Goal: Task Accomplishment & Management: Manage account settings

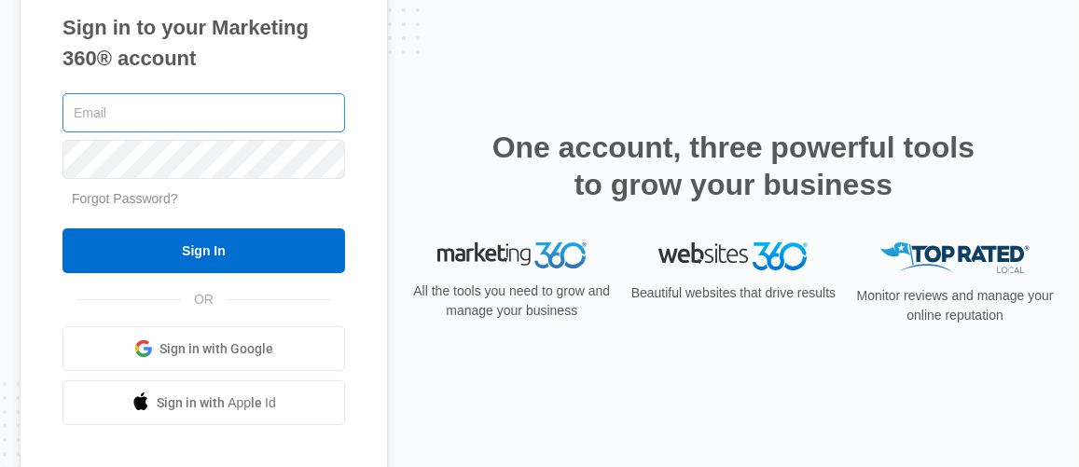
click at [191, 118] on input "text" at bounding box center [203, 112] width 283 height 39
type input "[EMAIL_ADDRESS][DOMAIN_NAME]"
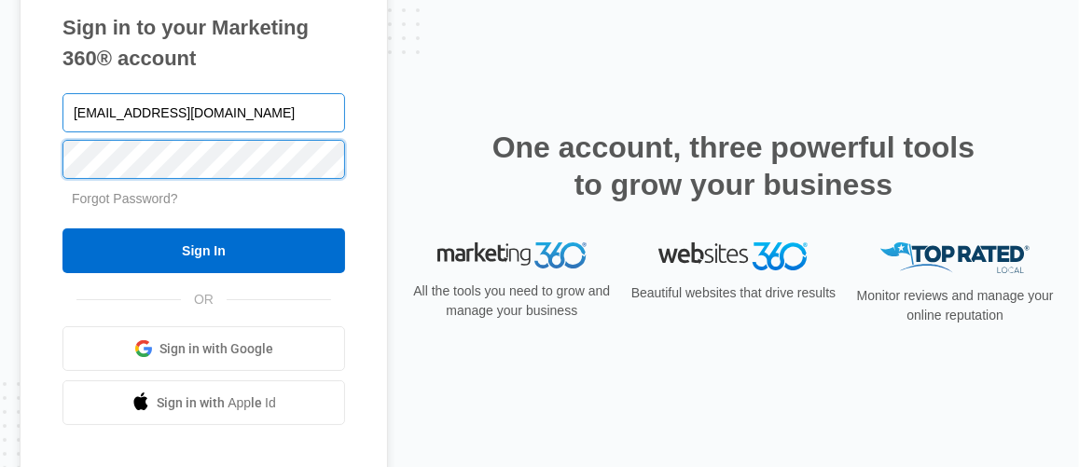
click at [62, 228] on input "Sign In" at bounding box center [203, 250] width 283 height 45
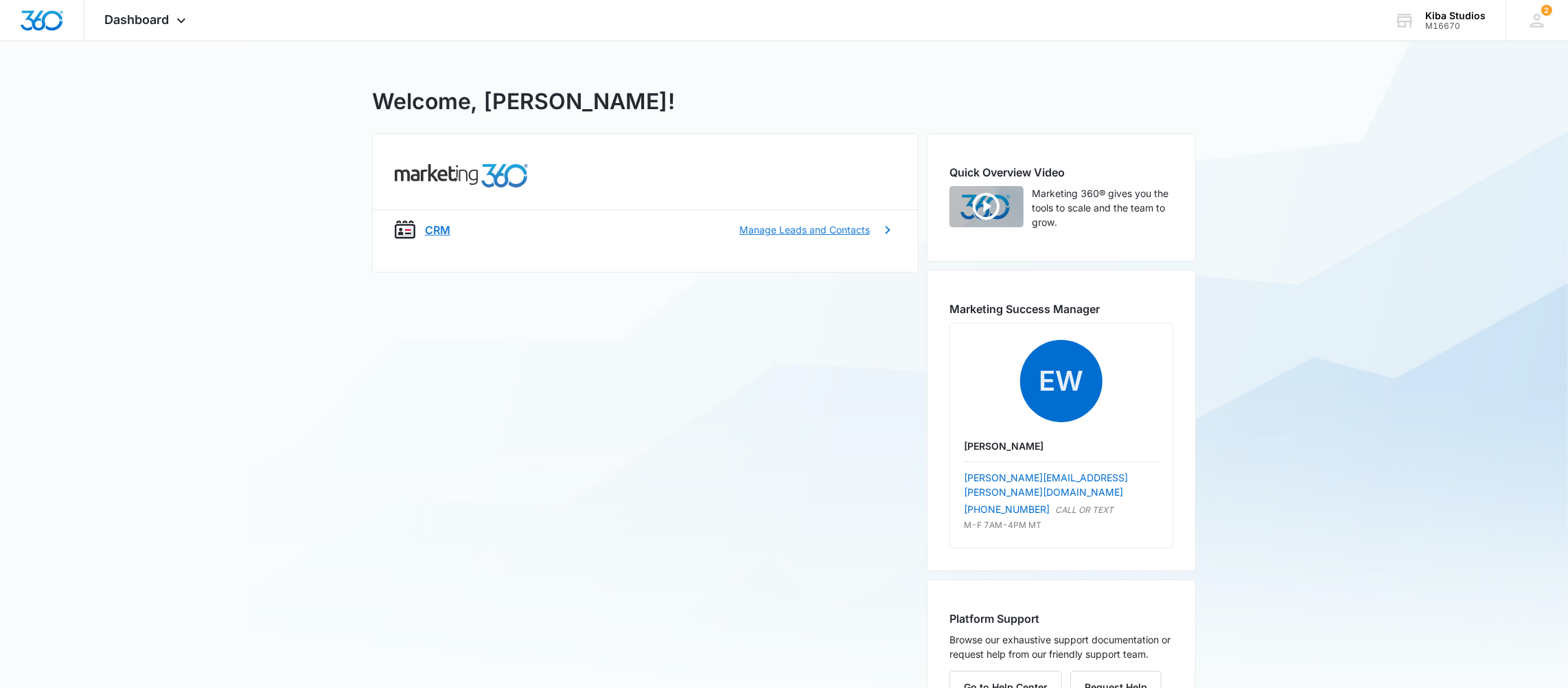
click at [829, 219] on div "CRM Manage Leads and Contacts" at bounding box center [645, 230] width 501 height 21
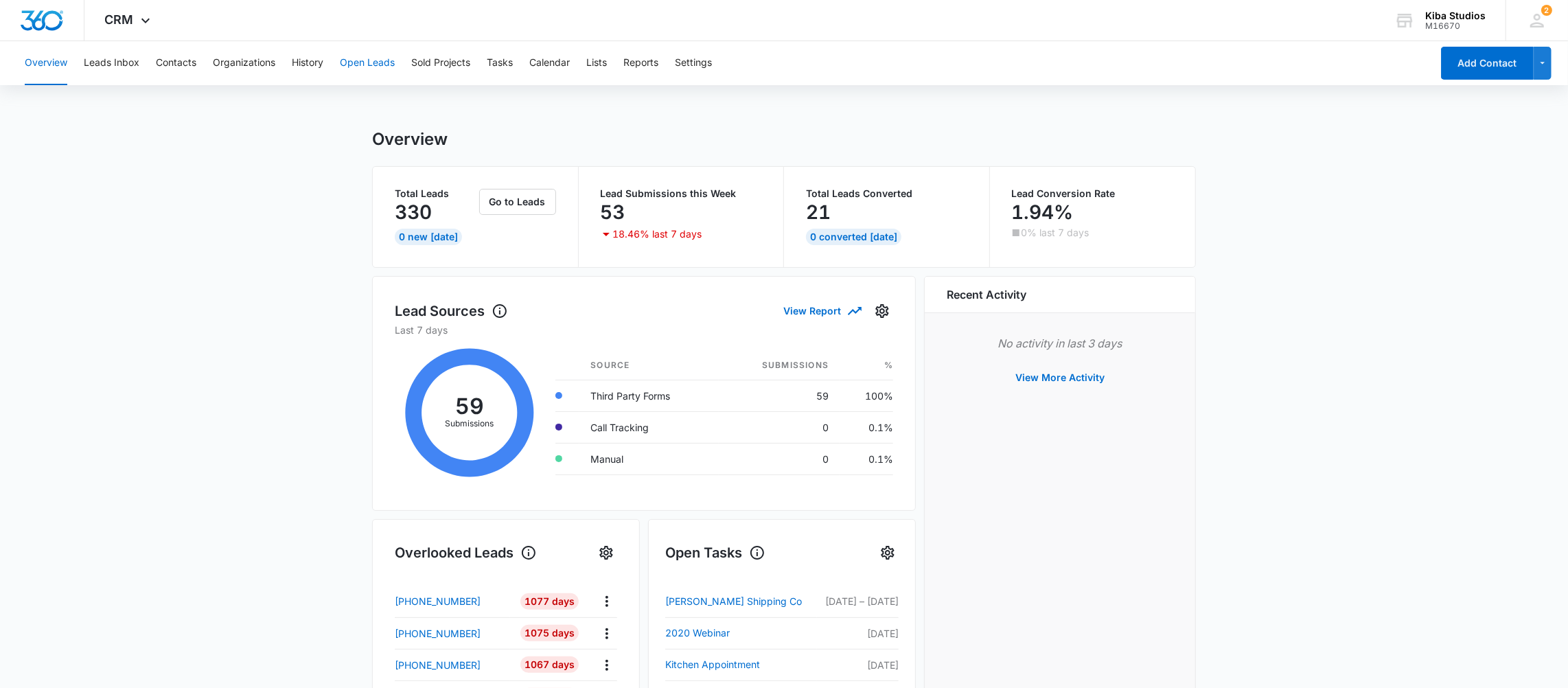
click at [349, 67] on button "Open Leads" at bounding box center [367, 63] width 55 height 44
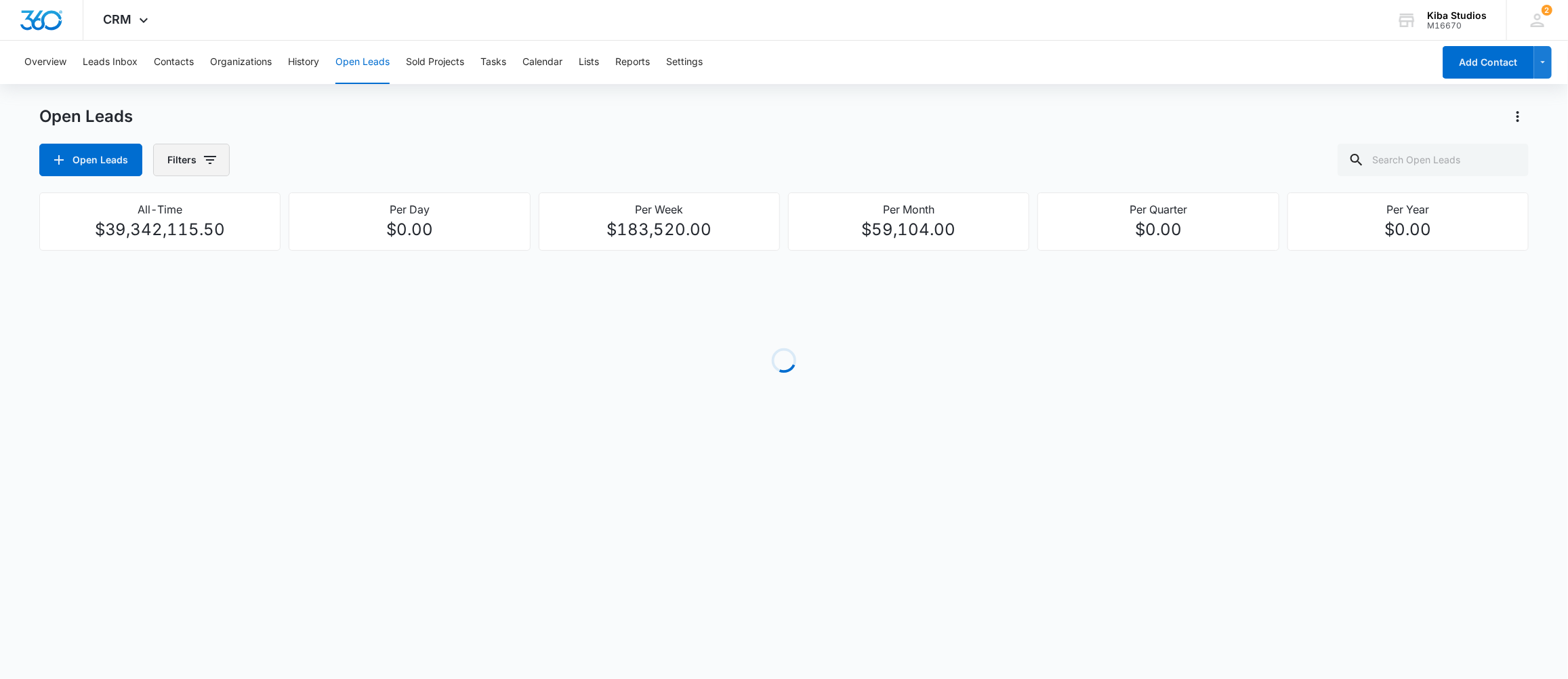
click at [185, 163] on button "Filters" at bounding box center [191, 160] width 76 height 33
click at [311, 211] on icon "Show Assigned By filters" at bounding box center [315, 208] width 16 height 16
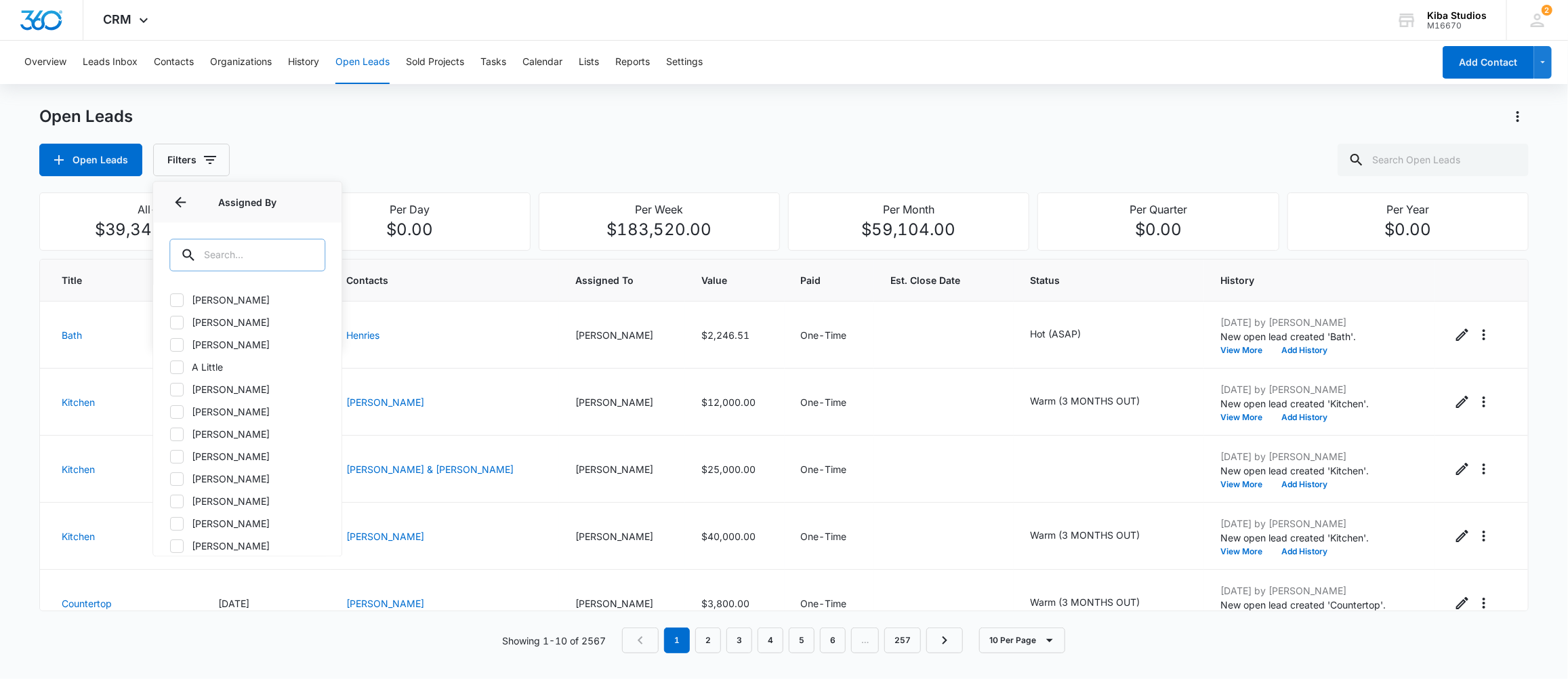
click at [228, 256] on input "text" at bounding box center [247, 254] width 156 height 33
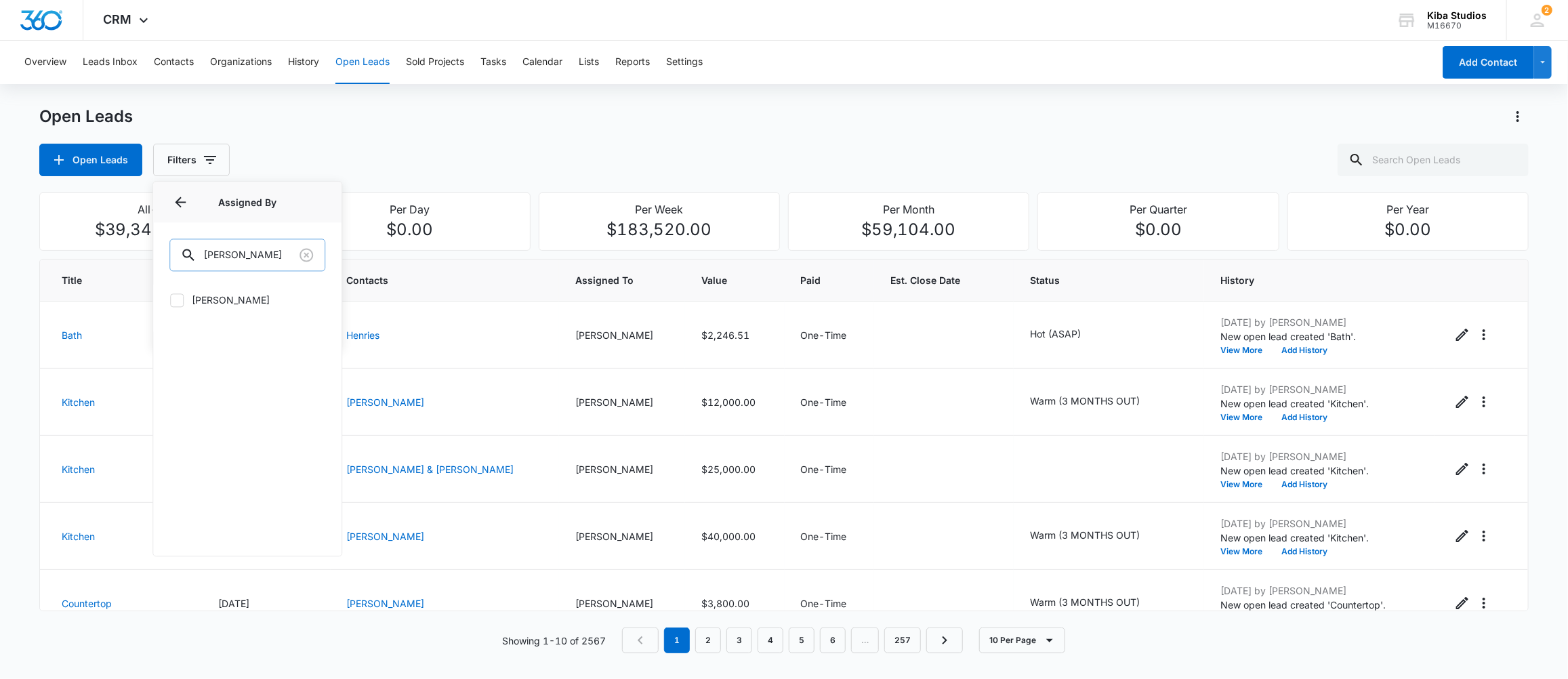
type input "[PERSON_NAME]"
click at [209, 297] on label "[PERSON_NAME]" at bounding box center [247, 300] width 156 height 15
click at [170, 299] on input "[PERSON_NAME]" at bounding box center [169, 299] width 1 height 1
checkbox input "true"
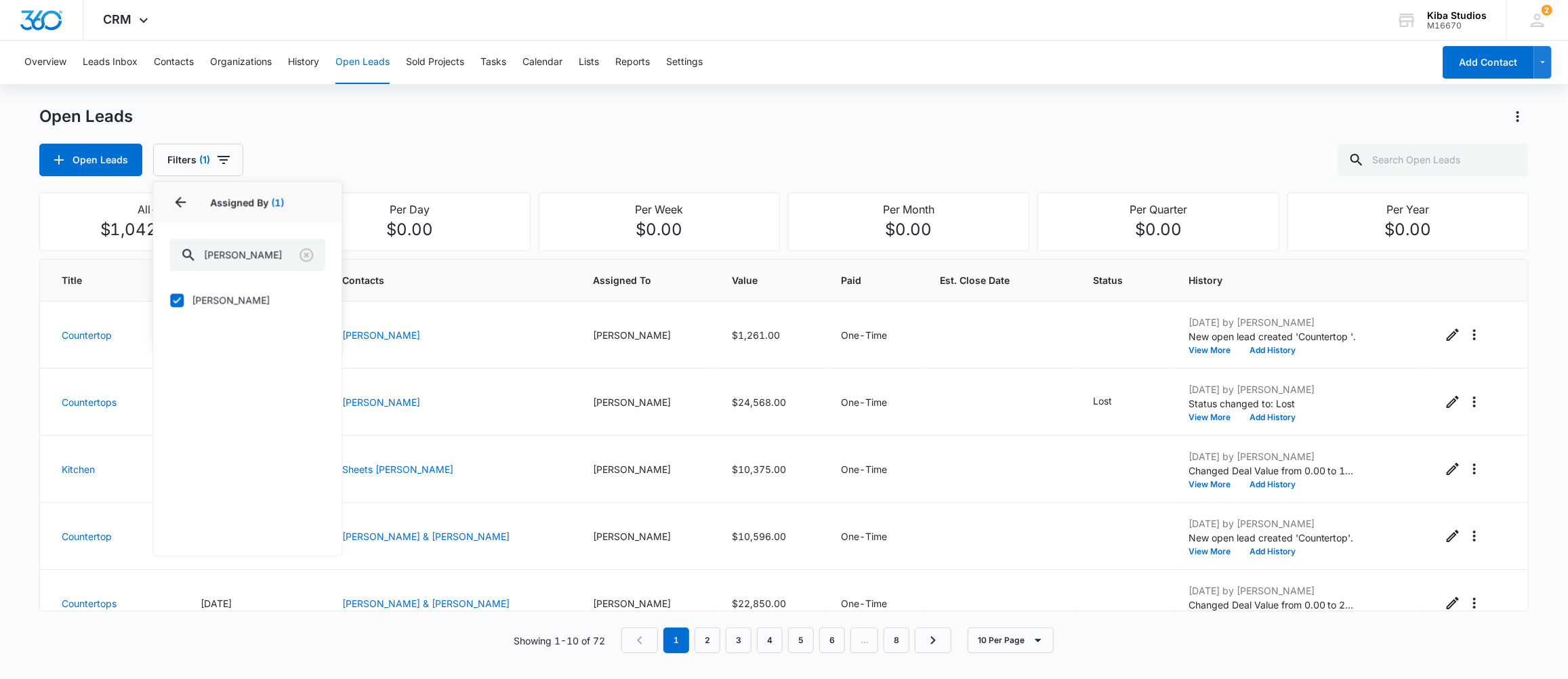
drag, startPoint x: 708, startPoint y: 156, endPoint x: 718, endPoint y: 154, distance: 10.2
click at [709, 156] on div "Open Leads Filters (1) Assigned By 1 Assigned By (1) [PERSON_NAME] [PERSON_NAME…" at bounding box center [784, 160] width 1490 height 33
click at [1400, 155] on input "text" at bounding box center [1433, 160] width 191 height 33
type input "[PERSON_NAME]"
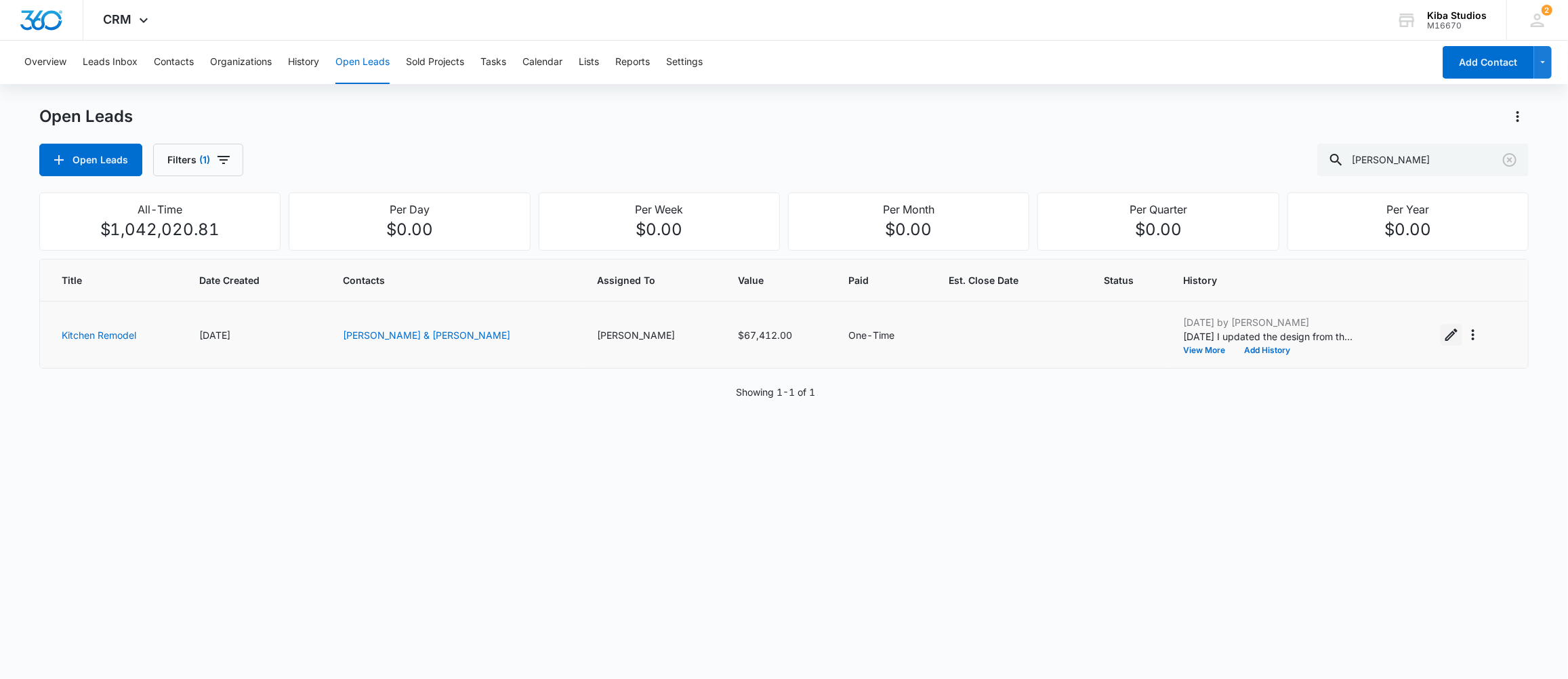
click at [1444, 331] on icon "Edit Open Lead" at bounding box center [1452, 335] width 16 height 16
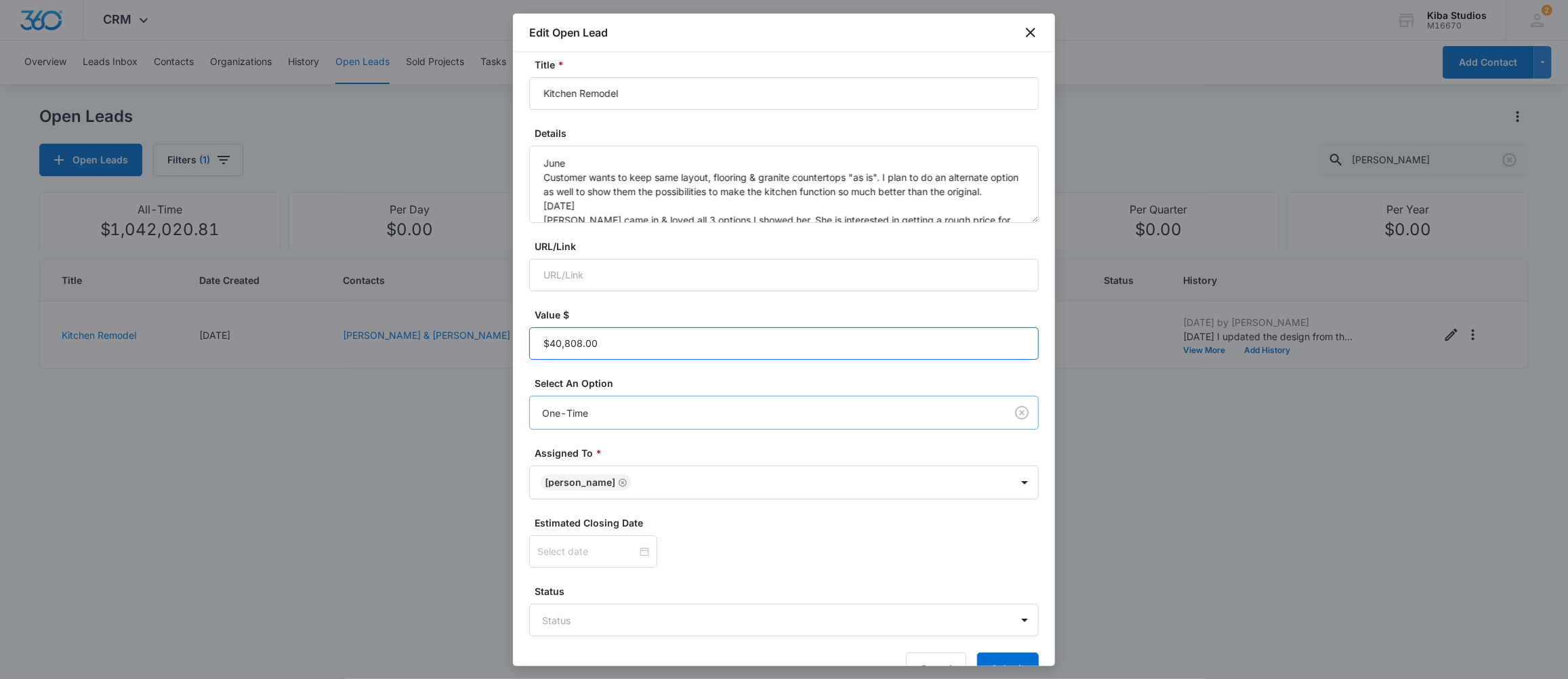
scroll to position [116, 0]
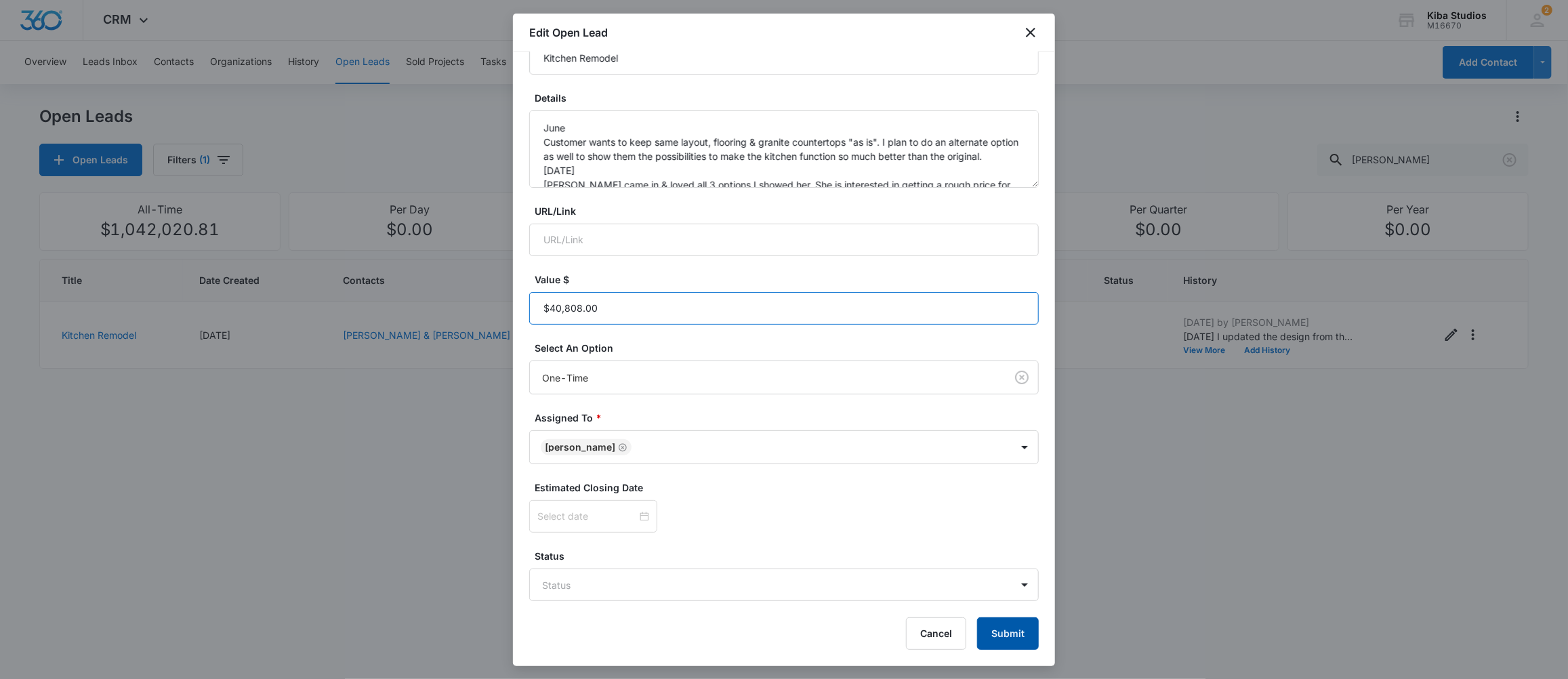
type input "$40,808.00"
click at [993, 631] on button "Submit" at bounding box center [1008, 633] width 62 height 33
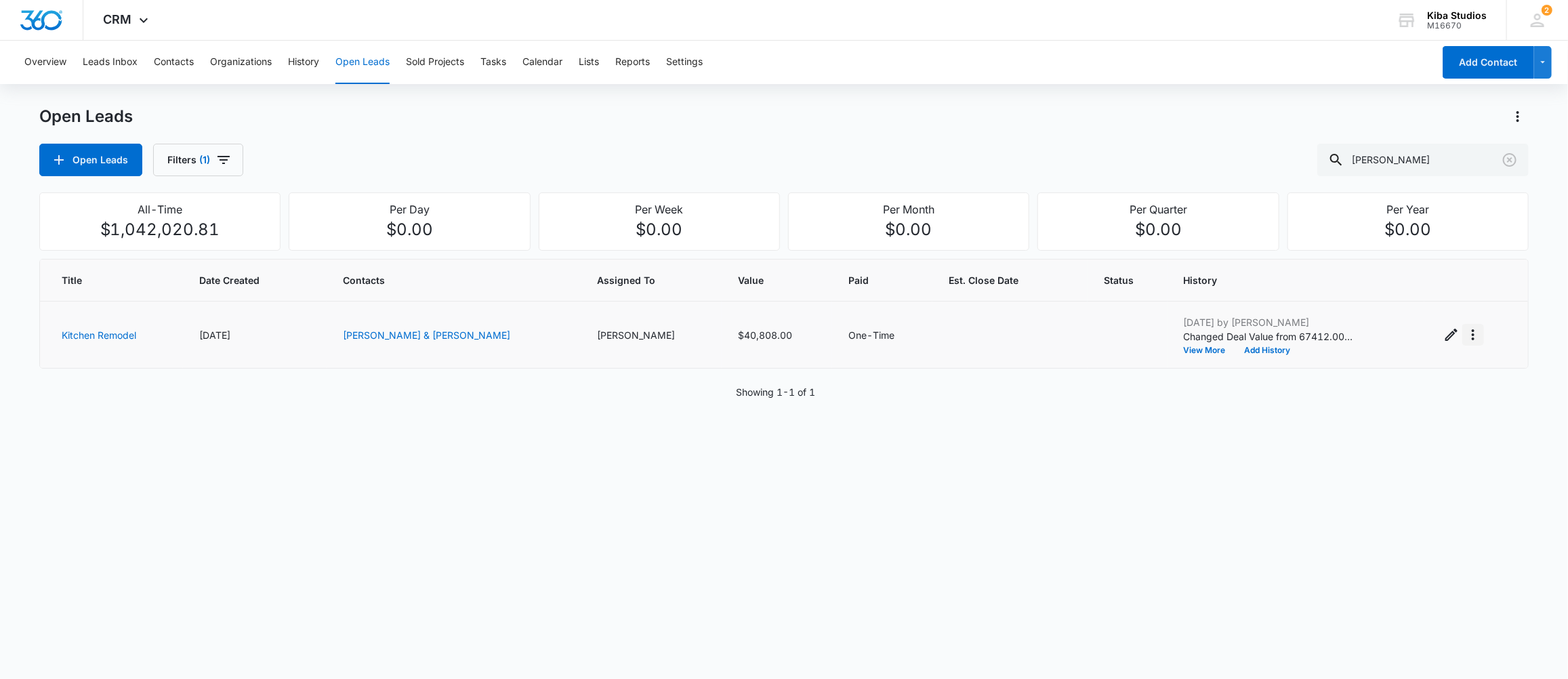
click at [1465, 337] on icon "Actions" at bounding box center [1473, 335] width 16 height 16
click at [1349, 396] on div "Convert to Sold Project" at bounding box center [1371, 392] width 103 height 9
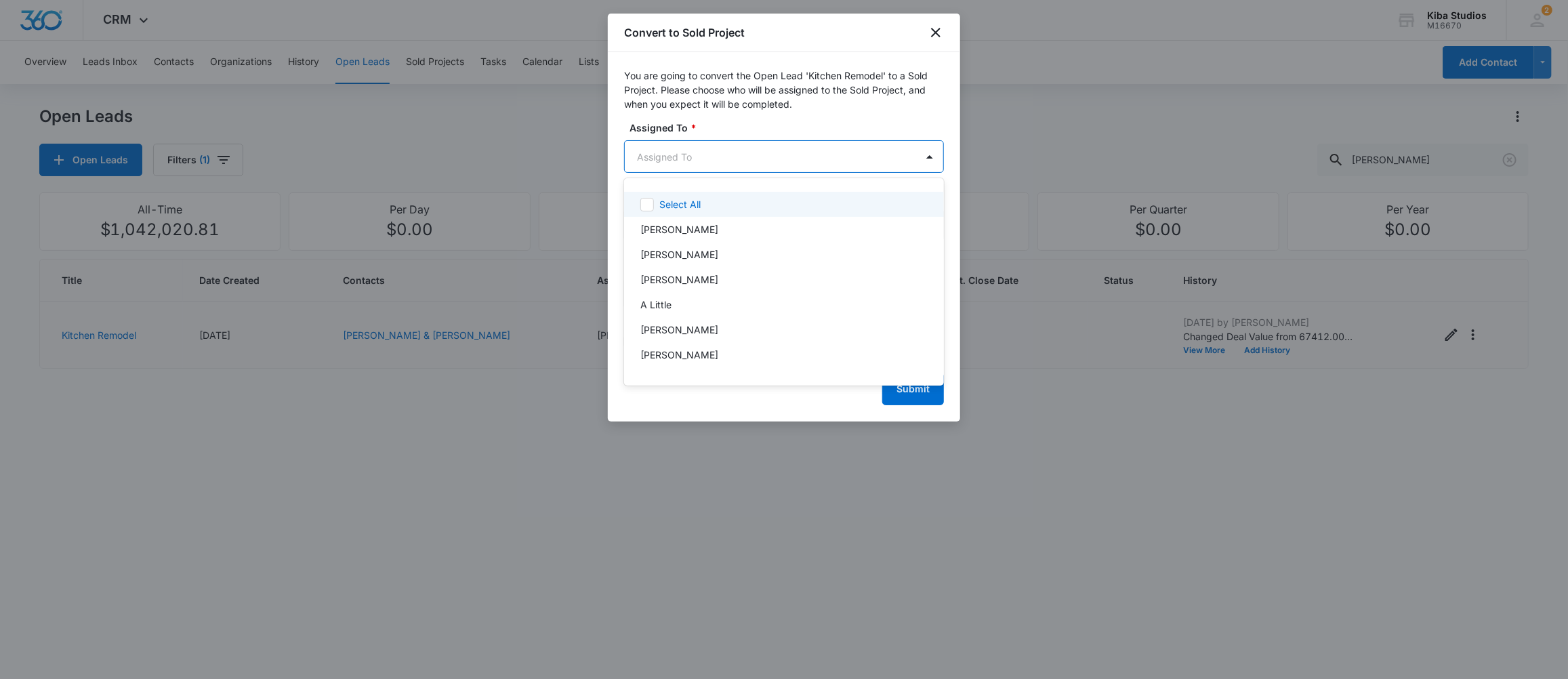
click at [671, 151] on body "CRM Apps CRM Brand AI Assistant Kiba Studios M16670 Your Accounts View All 2 MD…" at bounding box center [784, 339] width 1568 height 679
type input "[PERSON_NAME]"
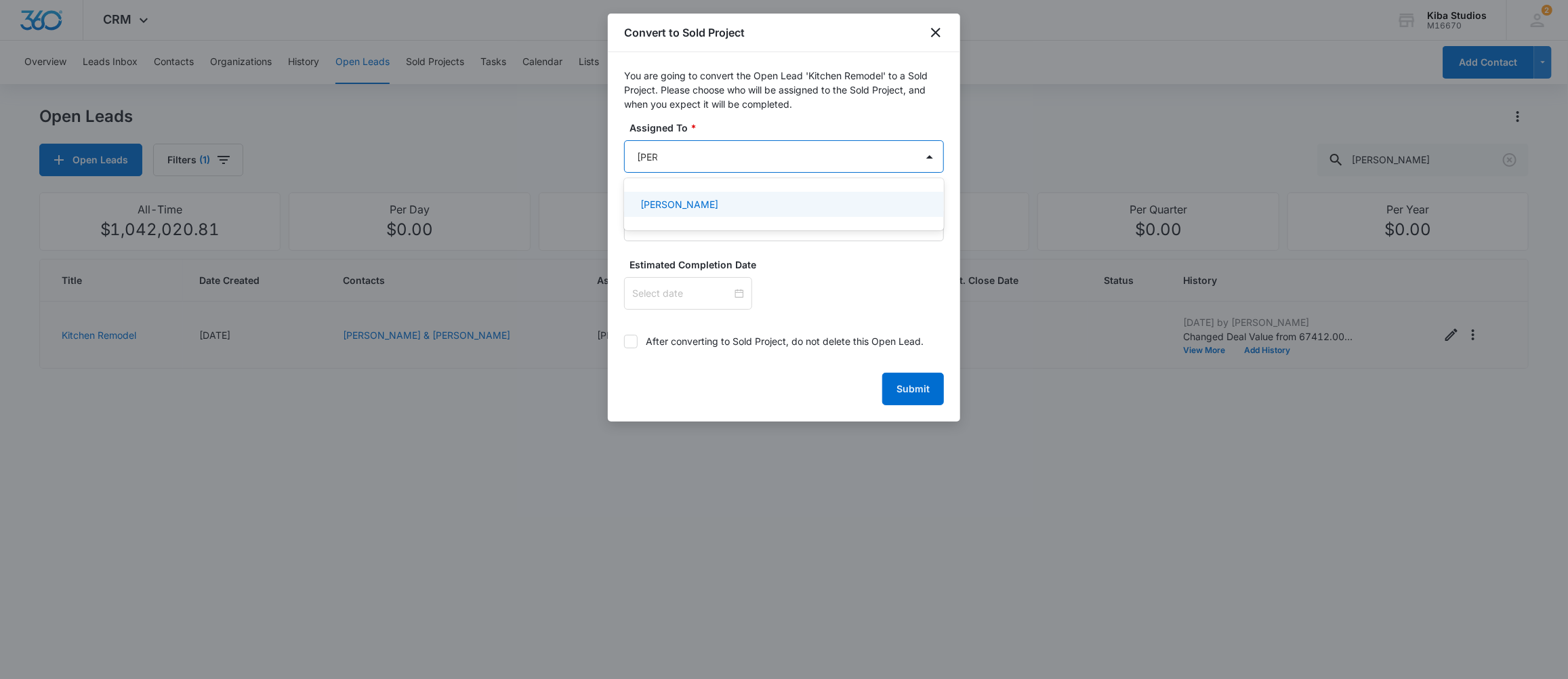
click at [712, 204] on div "[PERSON_NAME]" at bounding box center [783, 204] width 285 height 15
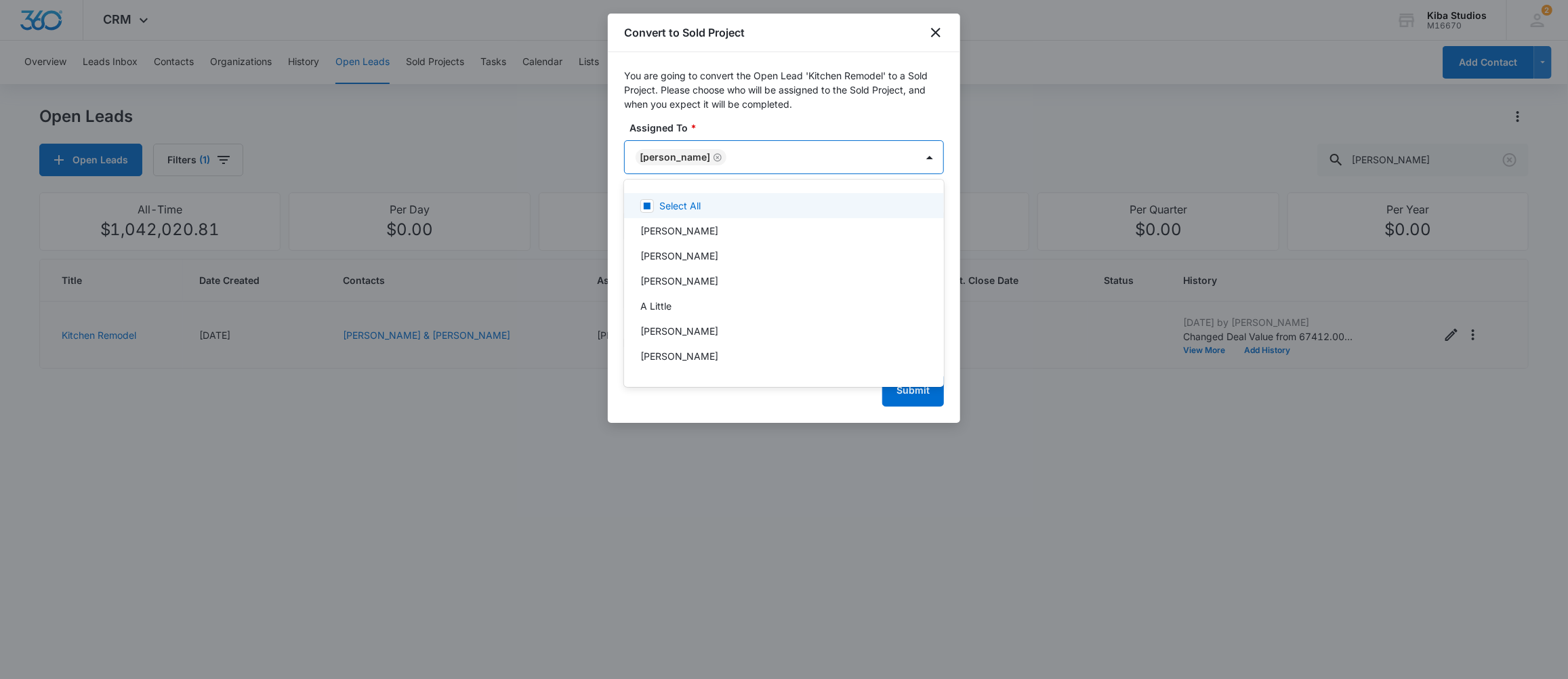
click at [889, 110] on div at bounding box center [784, 339] width 1568 height 679
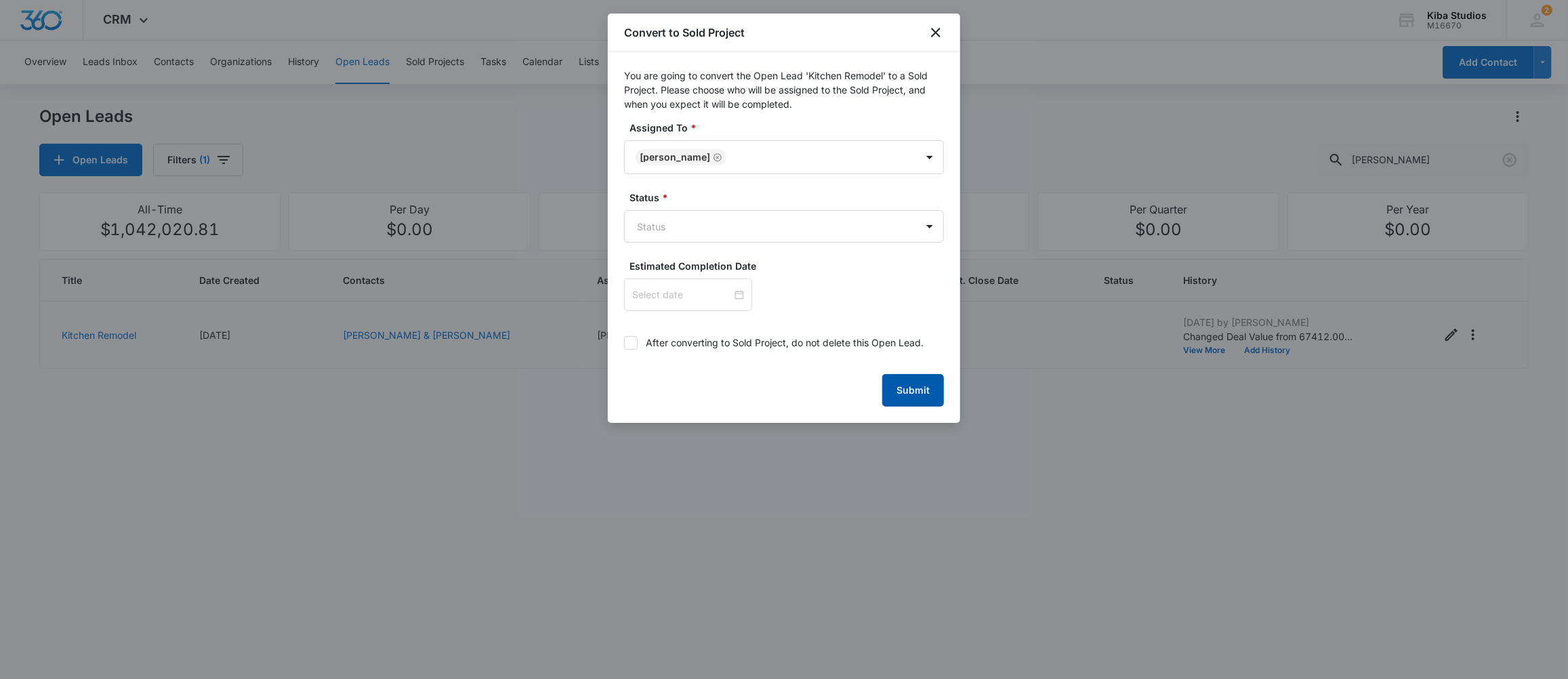
click at [915, 390] on button "Submit" at bounding box center [913, 390] width 62 height 33
click at [655, 221] on body "CRM Apps CRM Brand AI Assistant Kiba Studios M16670 Your Accounts View All 2 MD…" at bounding box center [784, 339] width 1568 height 679
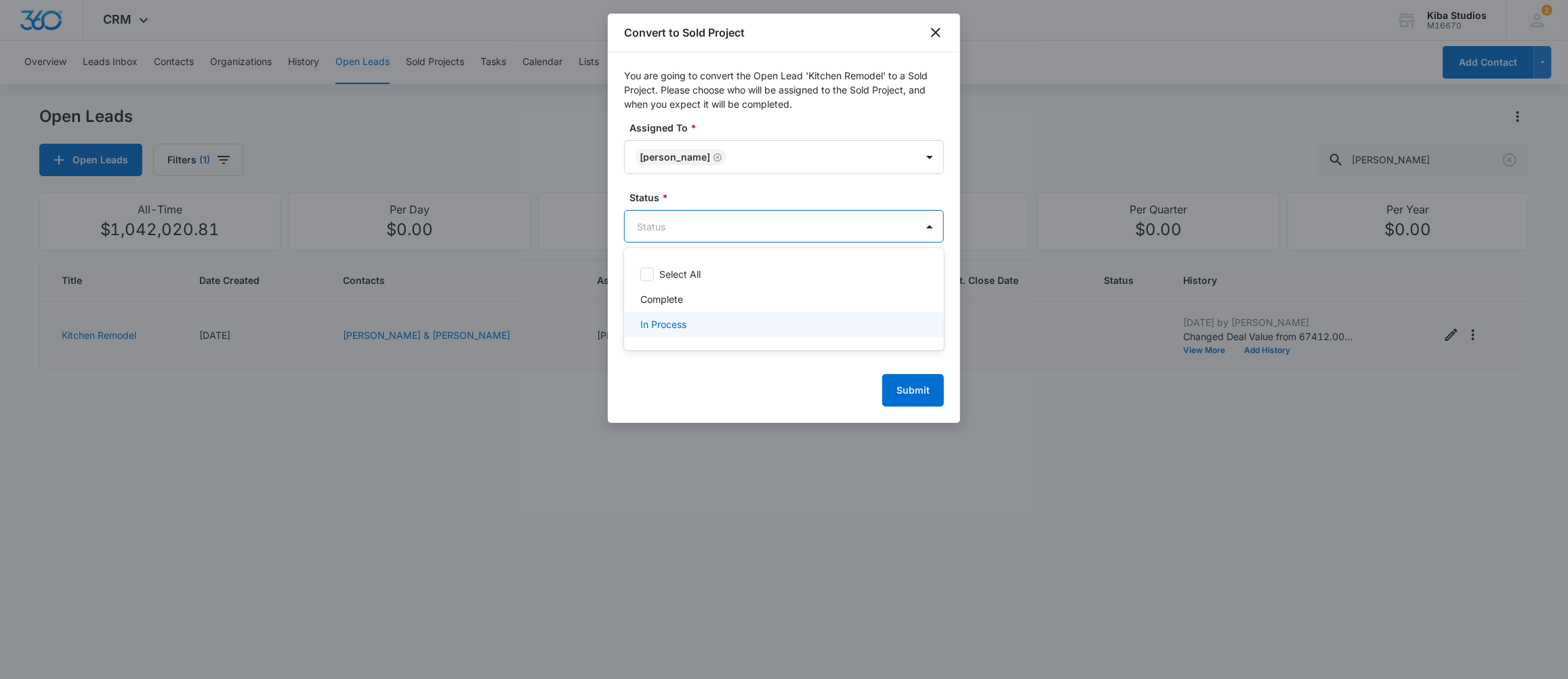
click at [647, 324] on p "In Process" at bounding box center [663, 324] width 46 height 15
click at [906, 404] on div at bounding box center [784, 339] width 1568 height 679
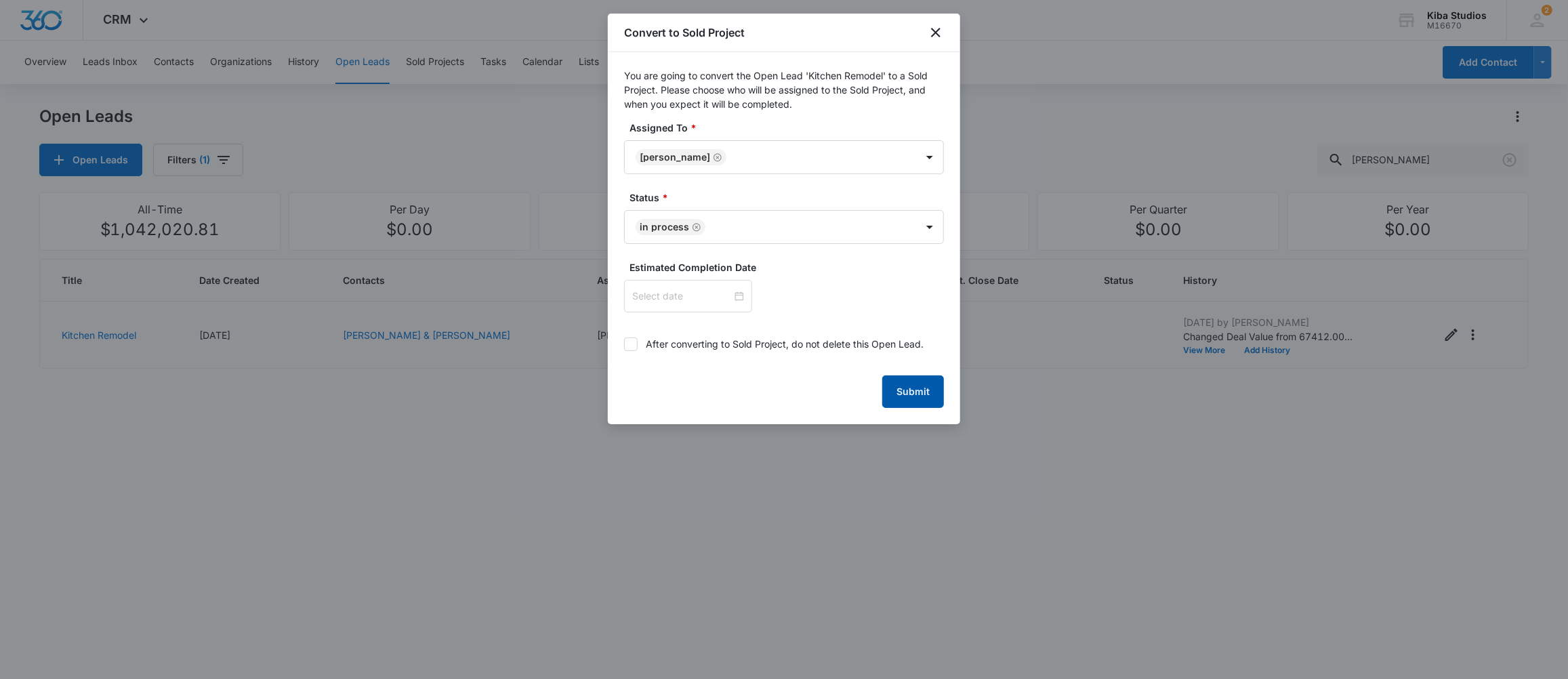
click at [906, 404] on button "Submit" at bounding box center [913, 391] width 62 height 33
